Goal: Contribute content

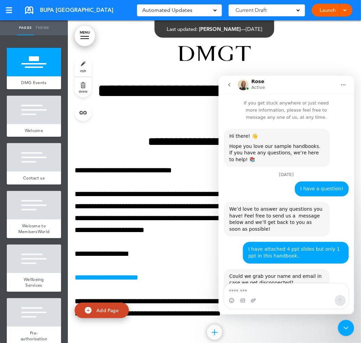
scroll to position [248, 0]
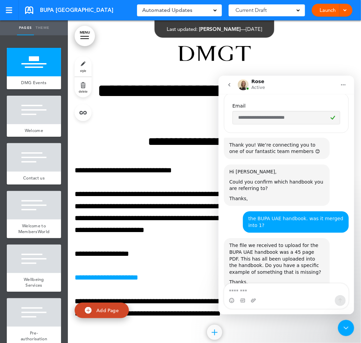
click at [257, 290] on textarea "Message…" at bounding box center [286, 290] width 124 height 12
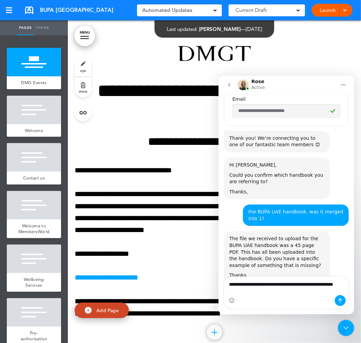
type textarea "**********"
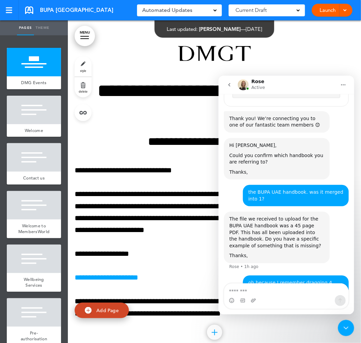
click at [111, 16] on div "BUPA [GEOGRAPHIC_DATA] Saved! Automated Updates 0 Auto policy updates 🎉 Updatin…" at bounding box center [180, 10] width 361 height 20
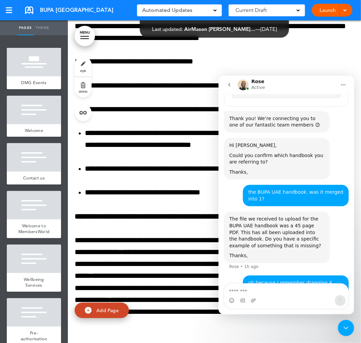
scroll to position [9433, 0]
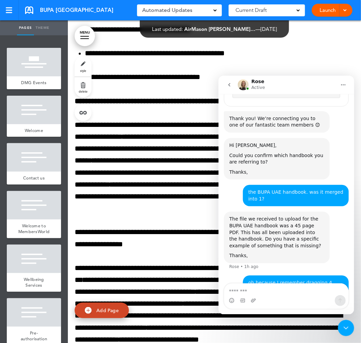
click at [341, 85] on icon "Home" at bounding box center [343, 84] width 4 height 1
click at [343, 329] on icon "Close Intercom Messenger" at bounding box center [346, 328] width 8 height 8
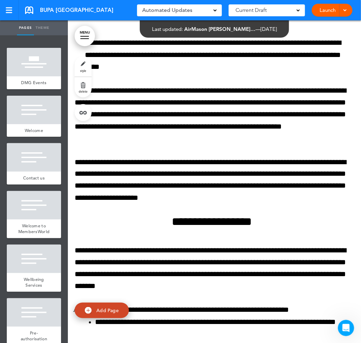
scroll to position [53772, 0]
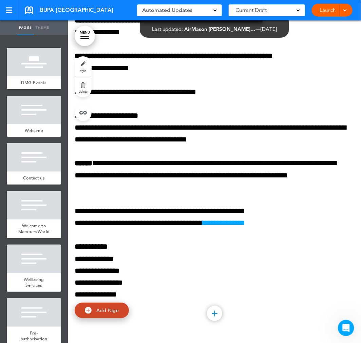
click at [210, 316] on div at bounding box center [214, 313] width 15 height 15
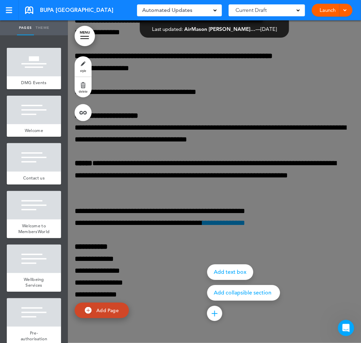
click at [108, 316] on link "Add Page" at bounding box center [102, 311] width 54 height 16
type input "********"
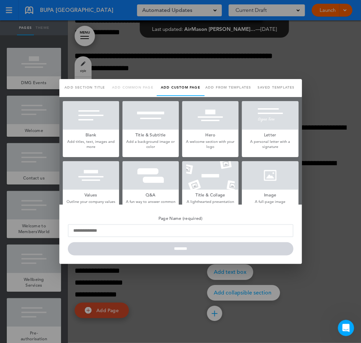
scroll to position [0, 0]
click at [335, 246] on div at bounding box center [180, 171] width 361 height 343
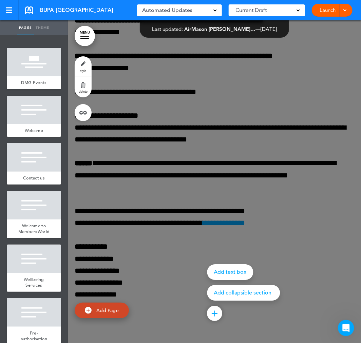
click at [160, 270] on div at bounding box center [248, 171] width 361 height 343
